Goal: Information Seeking & Learning: Learn about a topic

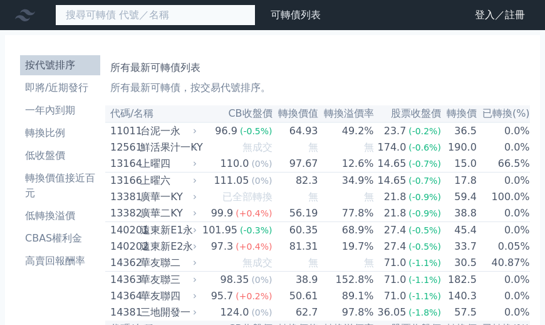
click at [96, 23] on input at bounding box center [155, 14] width 200 height 21
type input "6854"
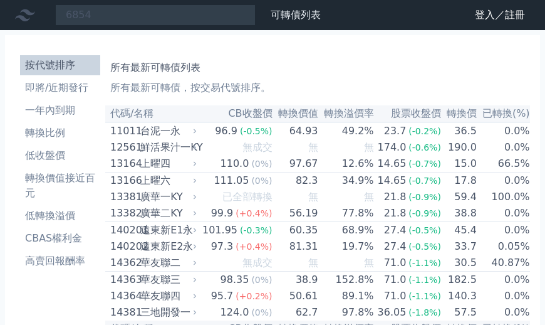
click at [0, 0] on icon at bounding box center [0, 0] width 0 height 0
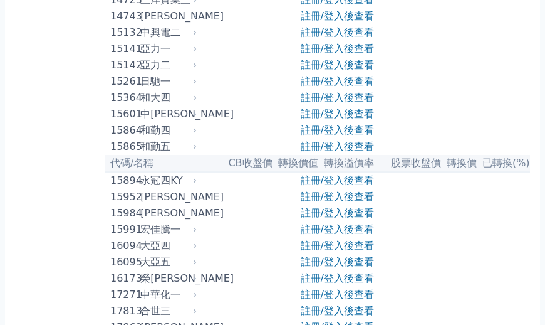
scroll to position [410, 0]
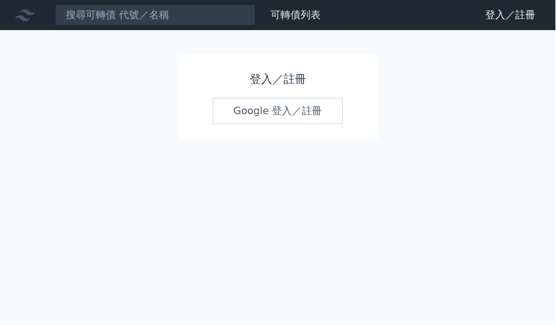
click at [264, 116] on link "Google 登入／註冊" at bounding box center [278, 111] width 130 height 26
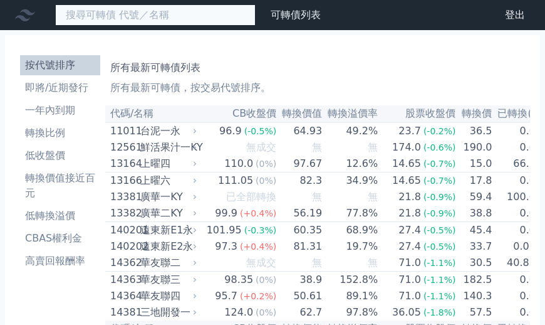
click at [99, 13] on input at bounding box center [155, 14] width 200 height 21
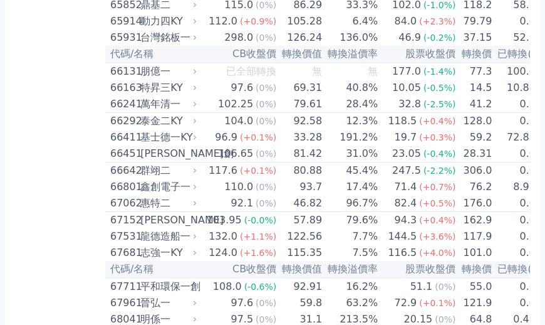
scroll to position [5680, 0]
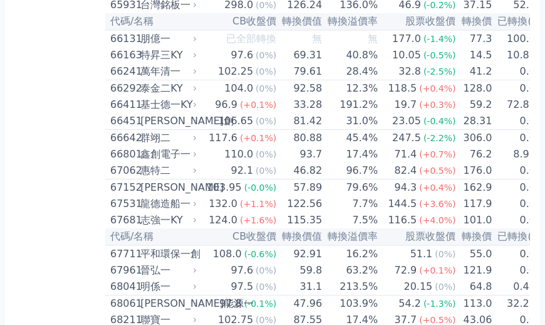
type input "6854"
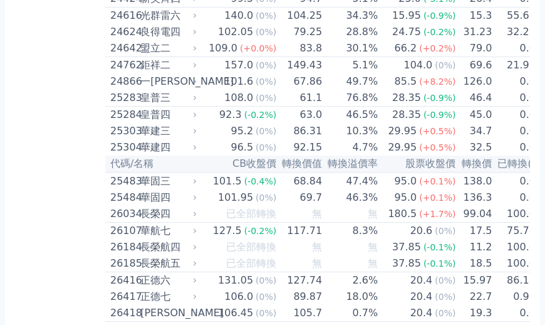
scroll to position [1212, 0]
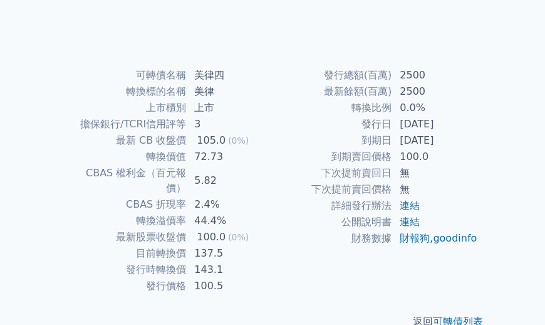
scroll to position [228, 0]
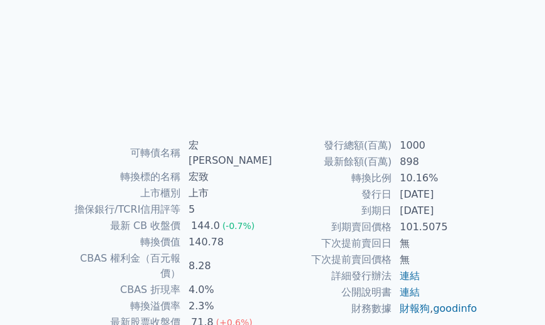
scroll to position [189, 0]
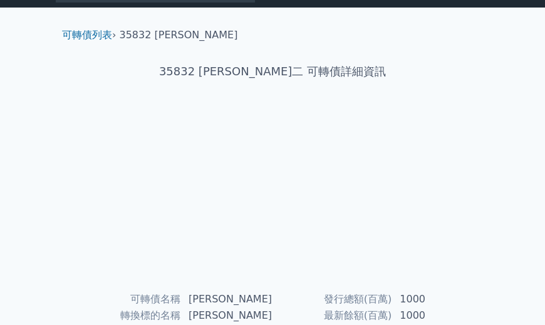
scroll to position [19, 0]
